Goal: Transaction & Acquisition: Purchase product/service

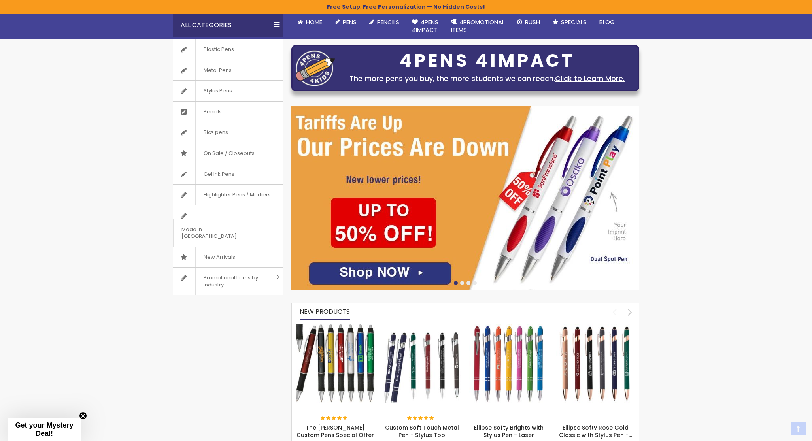
scroll to position [79, 0]
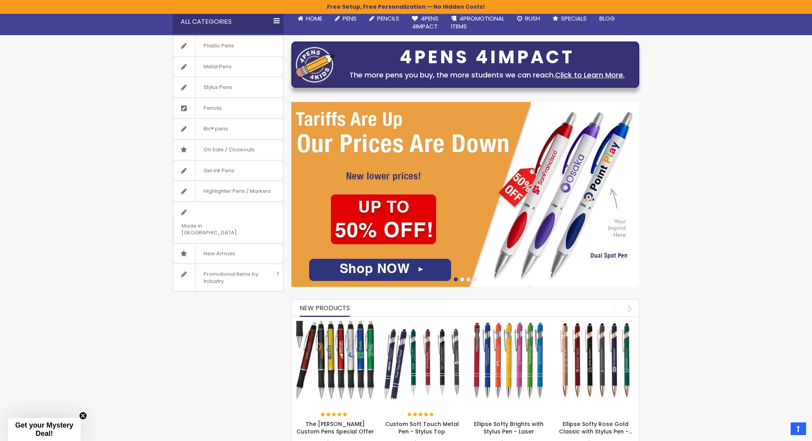
click at [450, 178] on img at bounding box center [465, 194] width 348 height 185
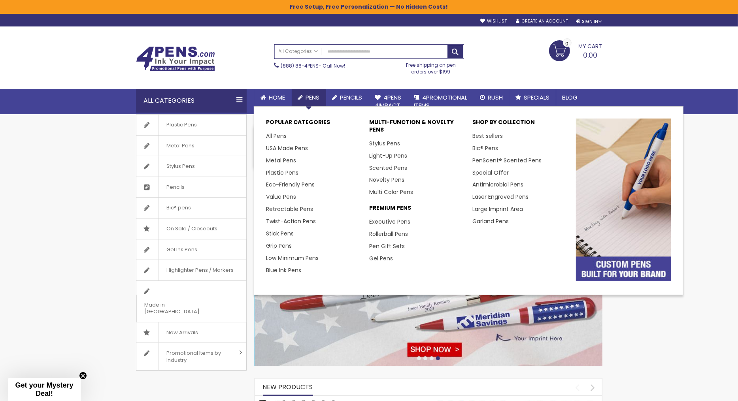
click at [309, 93] on span "Pens" at bounding box center [313, 97] width 14 height 8
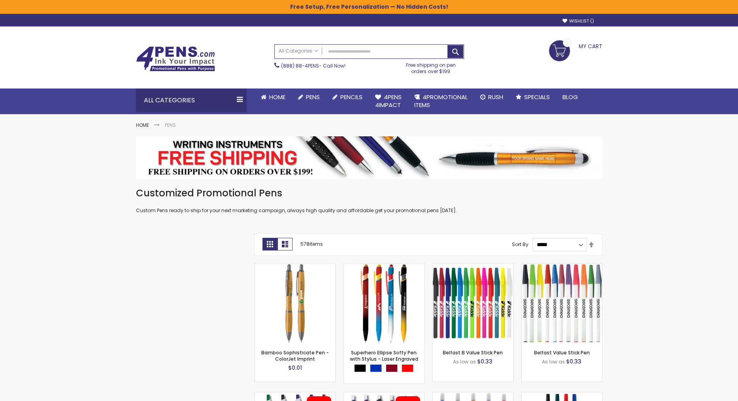
scroll to position [107, 0]
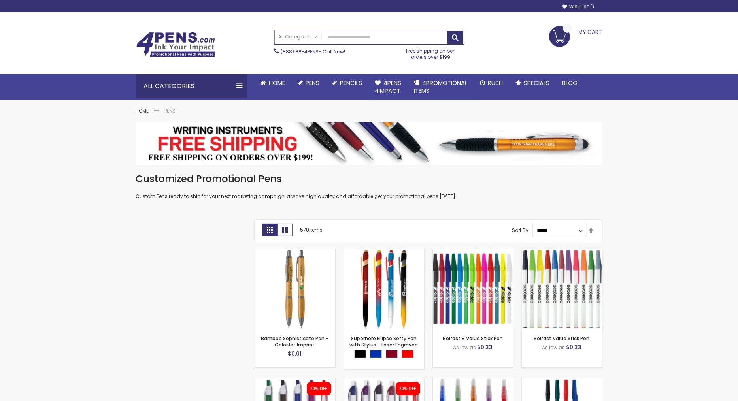
scroll to position [155, 0]
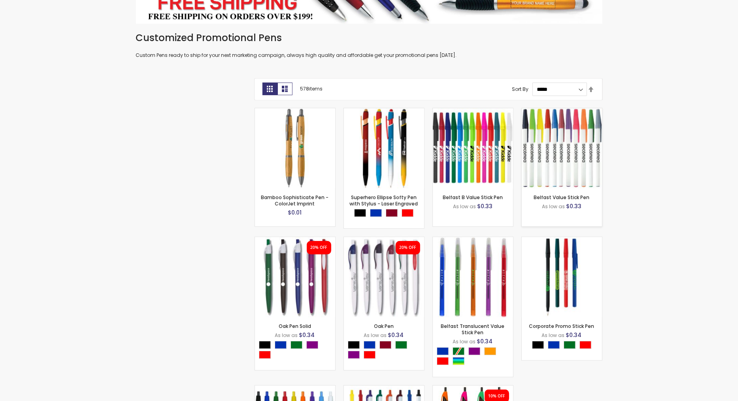
click at [563, 154] on img at bounding box center [562, 148] width 80 height 80
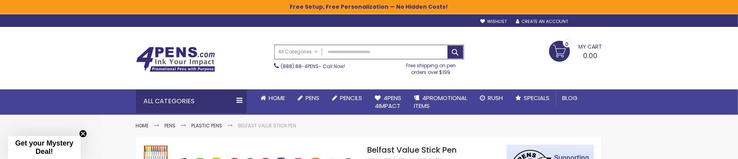
type input "**********"
click at [590, 20] on div "Sign In" at bounding box center [589, 22] width 26 height 6
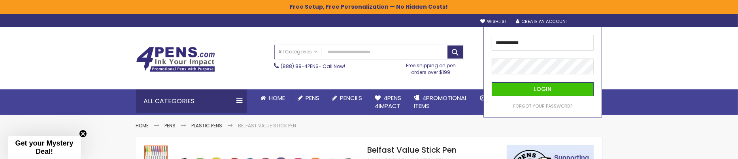
click at [665, 61] on div "Toggle Nav Search All Categories All Categories Pens Plastic Pens Metal Pens Gr…" at bounding box center [369, 71] width 738 height 88
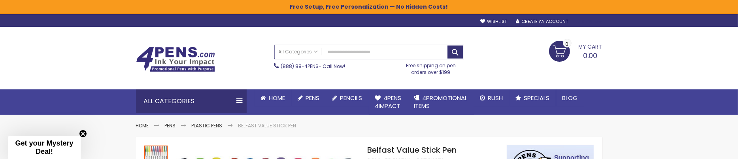
click at [588, 20] on div "Sign In" at bounding box center [589, 22] width 26 height 6
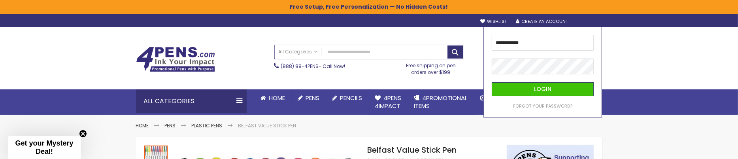
click at [681, 72] on div "Toggle Nav Search All Categories All Categories Pens Plastic Pens Metal Pens Gr…" at bounding box center [369, 71] width 738 height 88
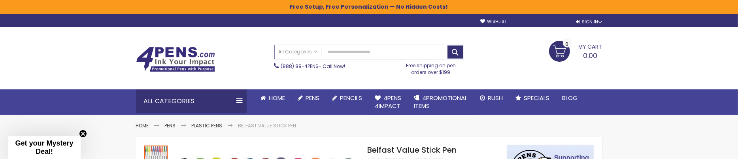
click at [544, 23] on link "Create an Account" at bounding box center [542, 22] width 52 height 6
